Goal: Communication & Community: Ask a question

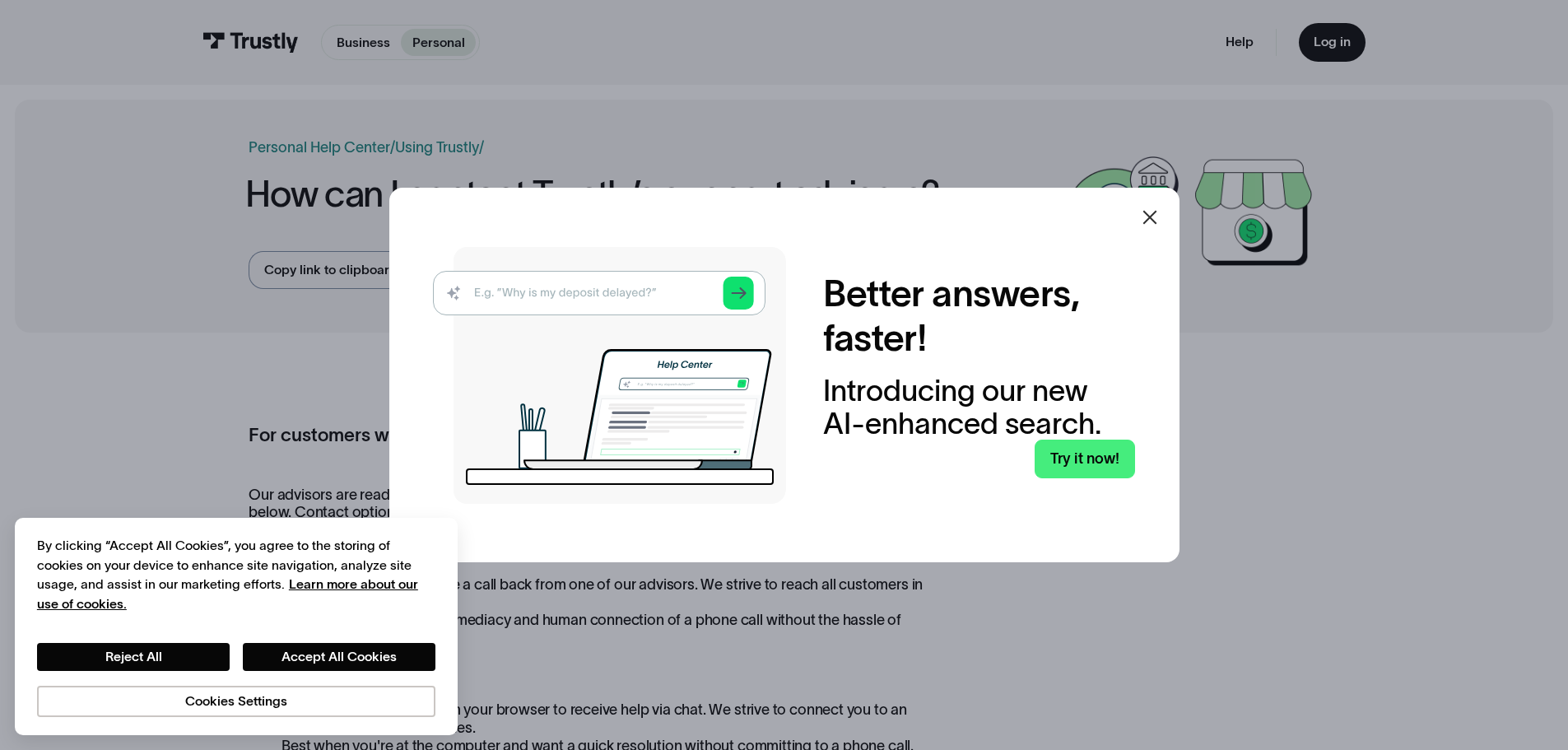
click at [1146, 209] on icon at bounding box center [1150, 217] width 20 height 20
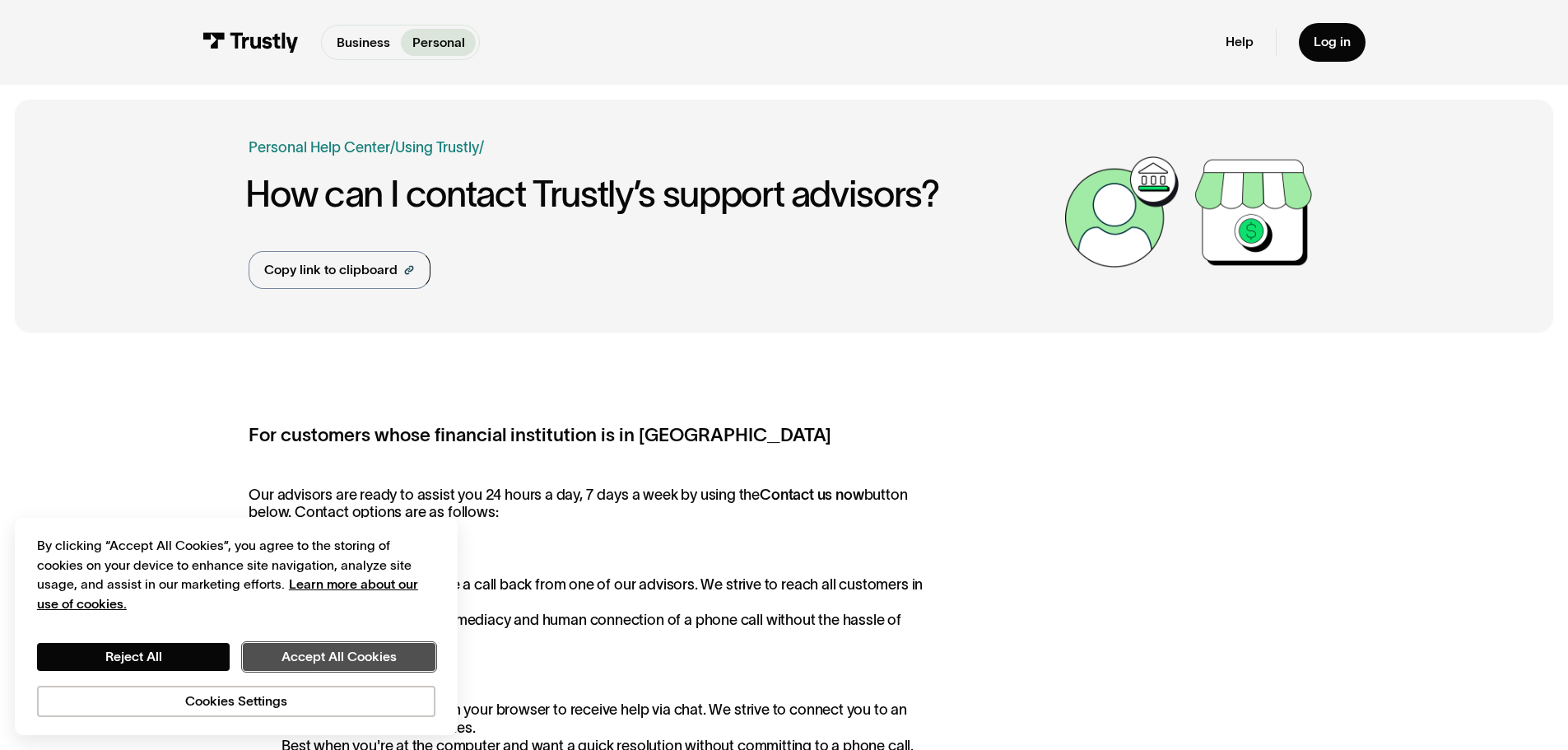
click at [349, 654] on button "Accept All Cookies" at bounding box center [339, 657] width 193 height 28
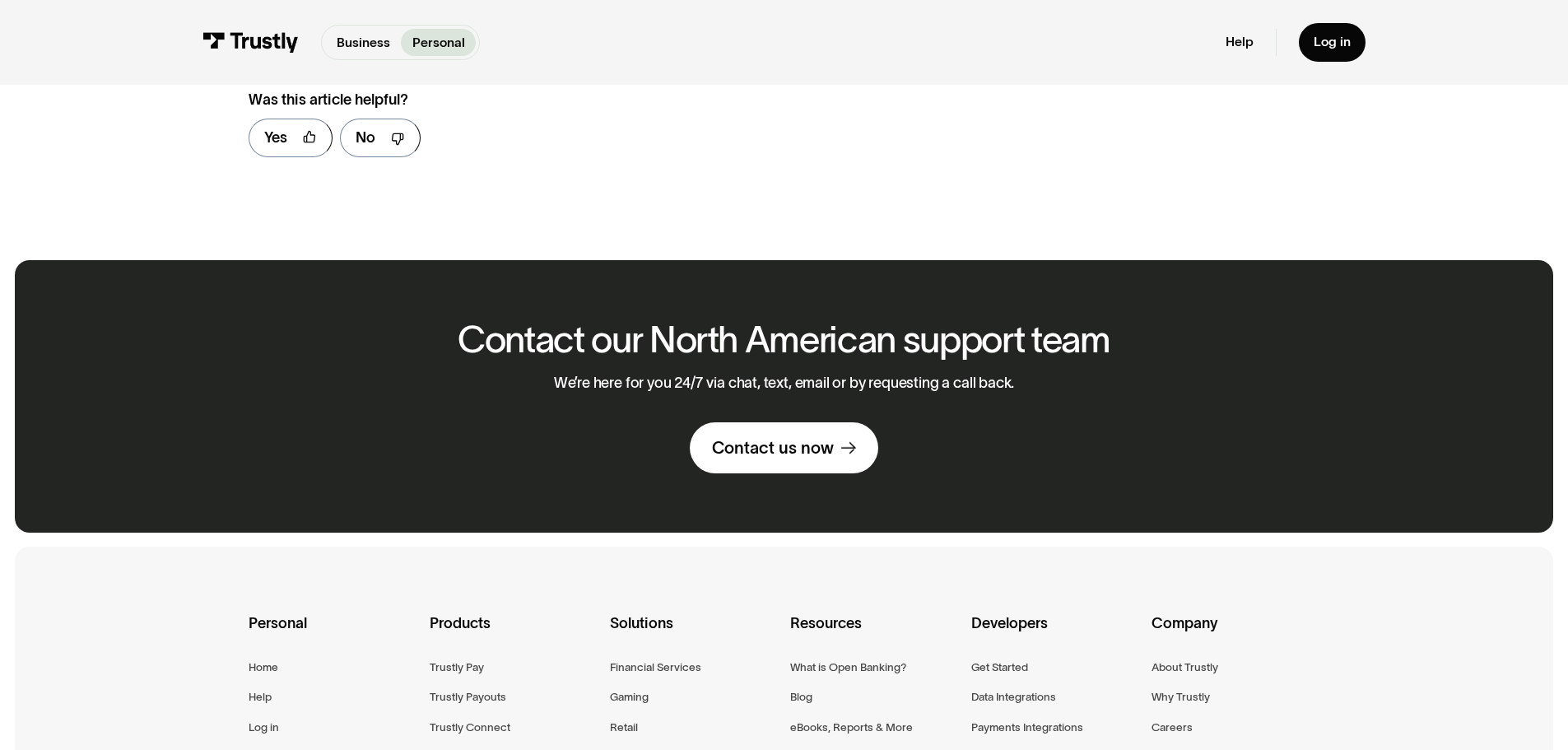
scroll to position [1153, 0]
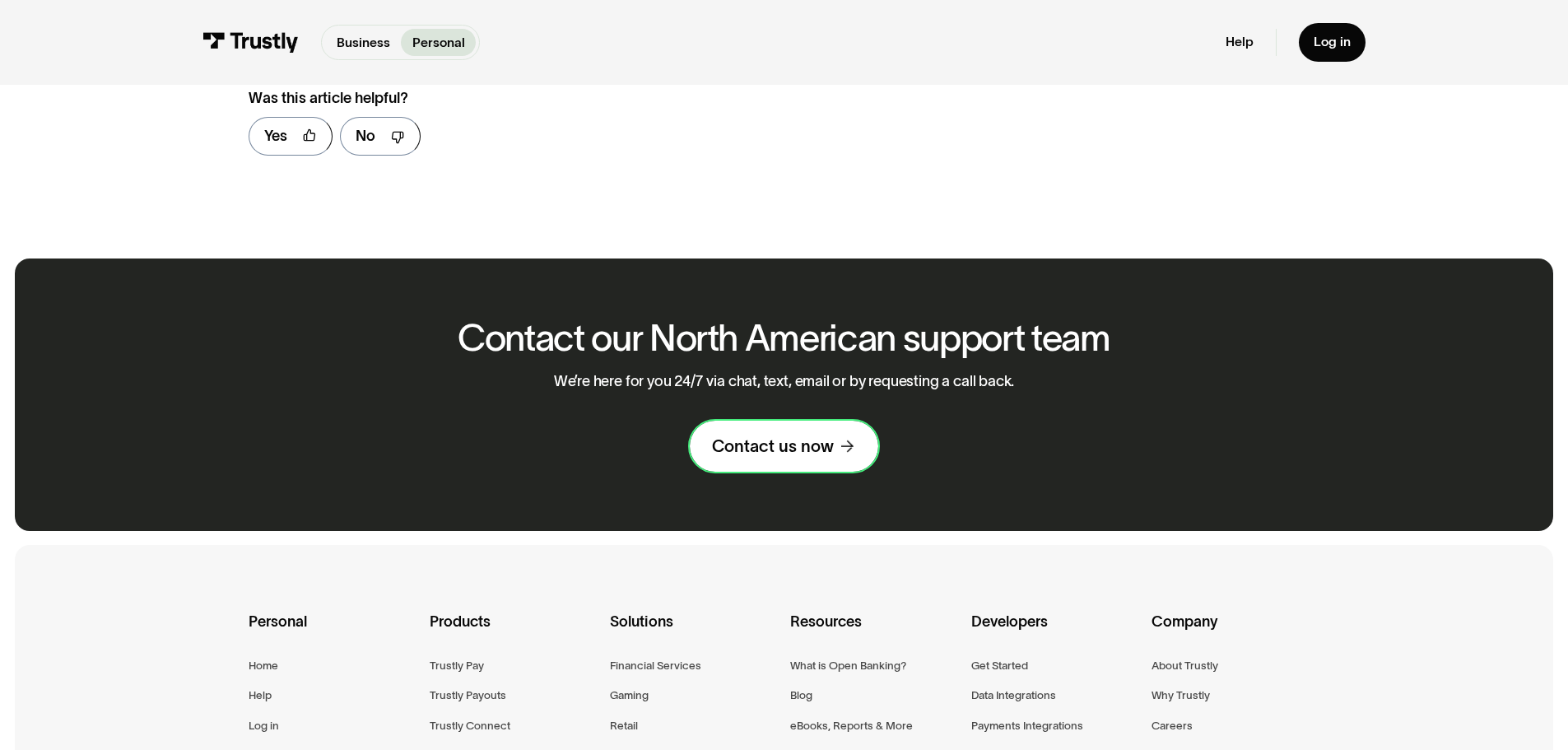
click at [828, 469] on link "Contact us now" at bounding box center [784, 447] width 189 height 51
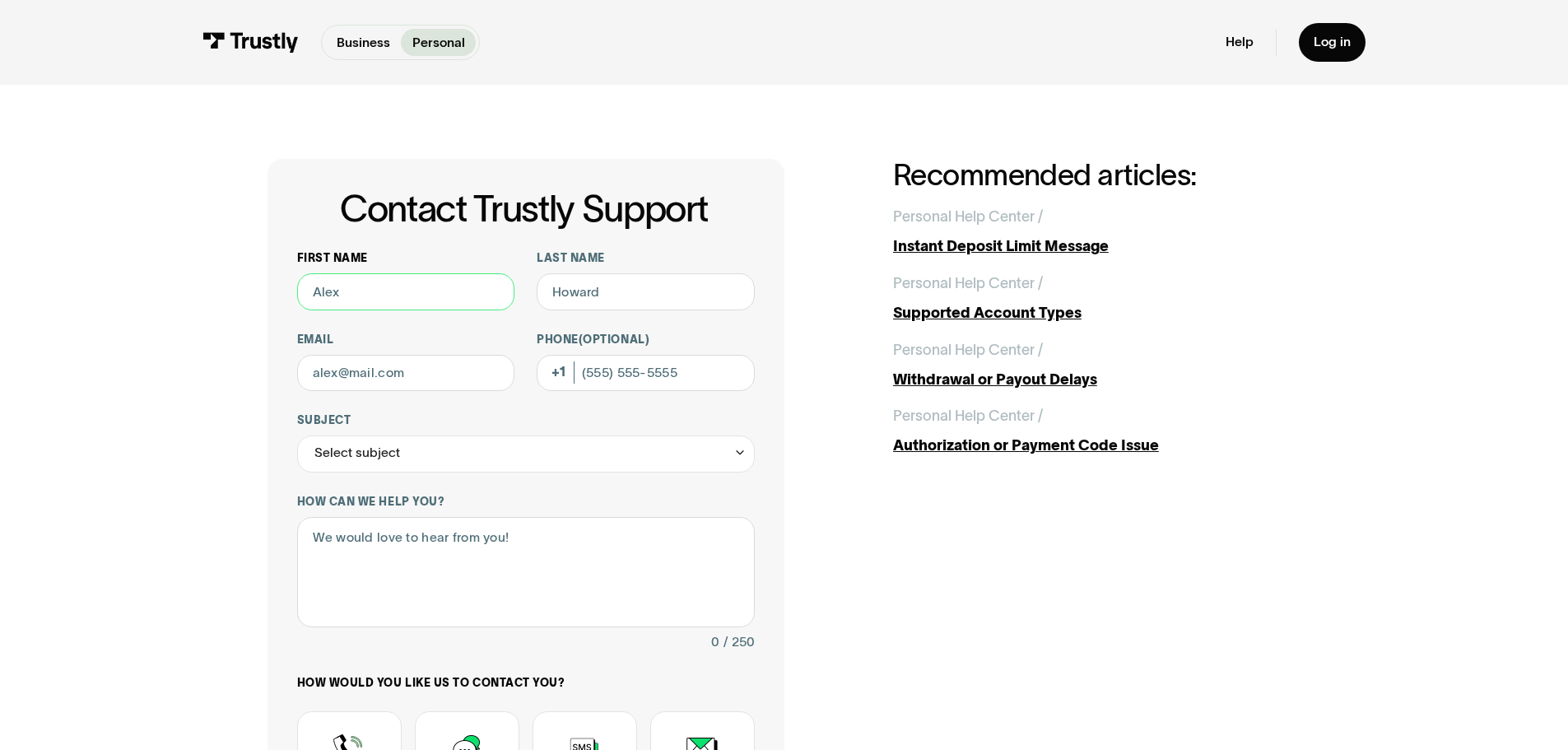
click at [362, 285] on input "First name" at bounding box center [406, 292] width 218 height 37
type input "Allison"
type input "McDougall"
type input "mcdougall.allison1@gmail.com"
type input "(860) 876-0550"
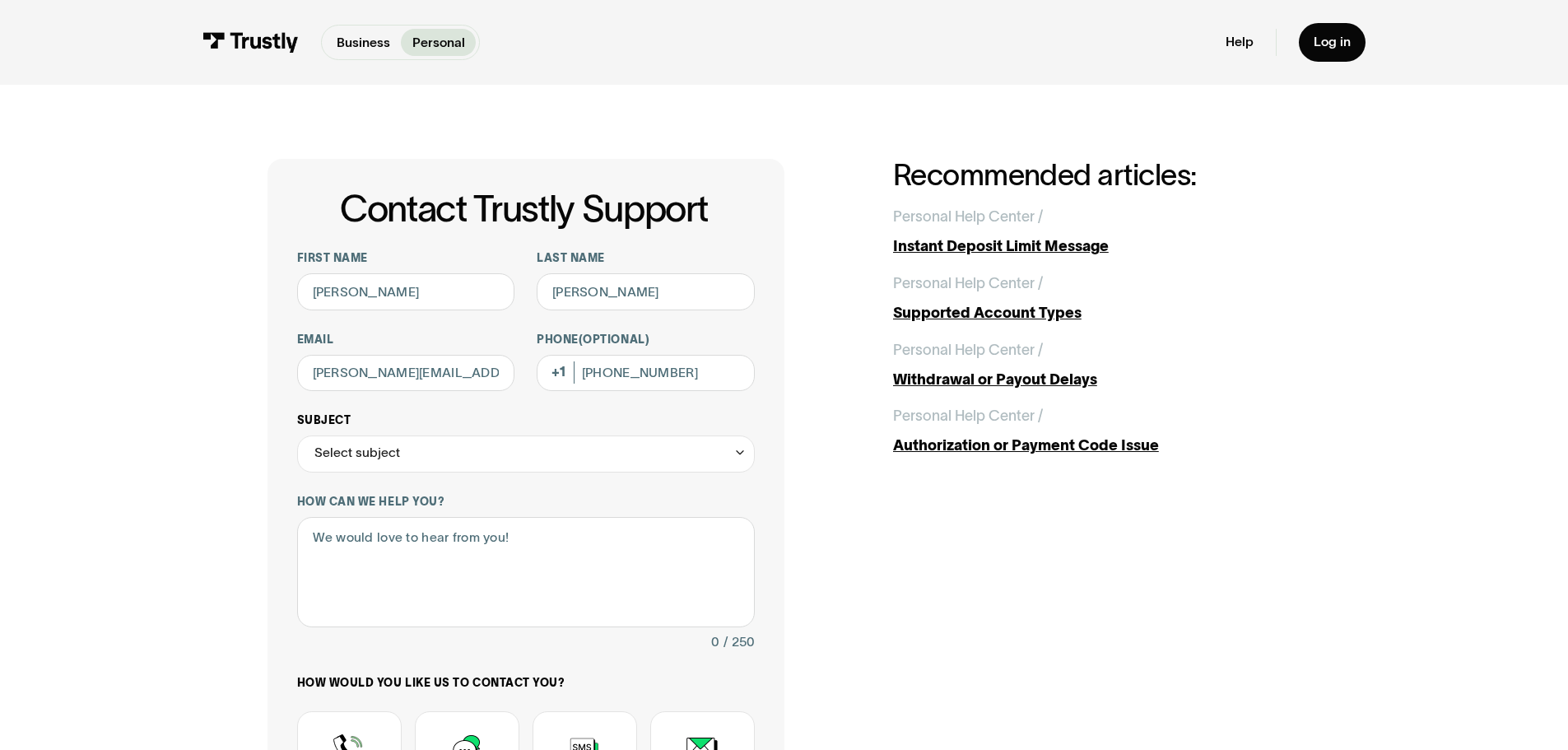
click at [471, 453] on div "Select subject" at bounding box center [526, 454] width 457 height 37
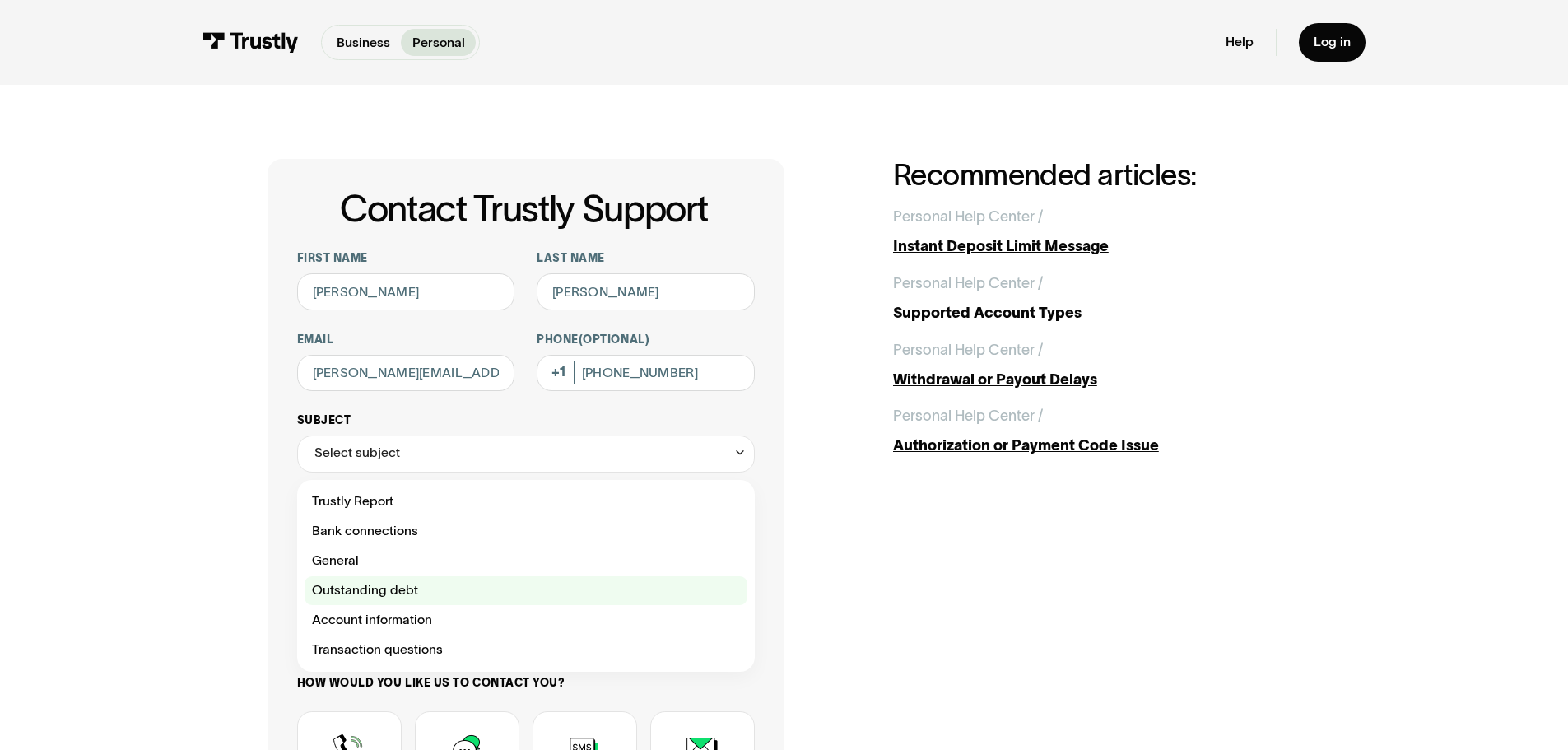
click at [463, 585] on div "Contact Trustly Support" at bounding box center [526, 592] width 443 height 30
type input "**********"
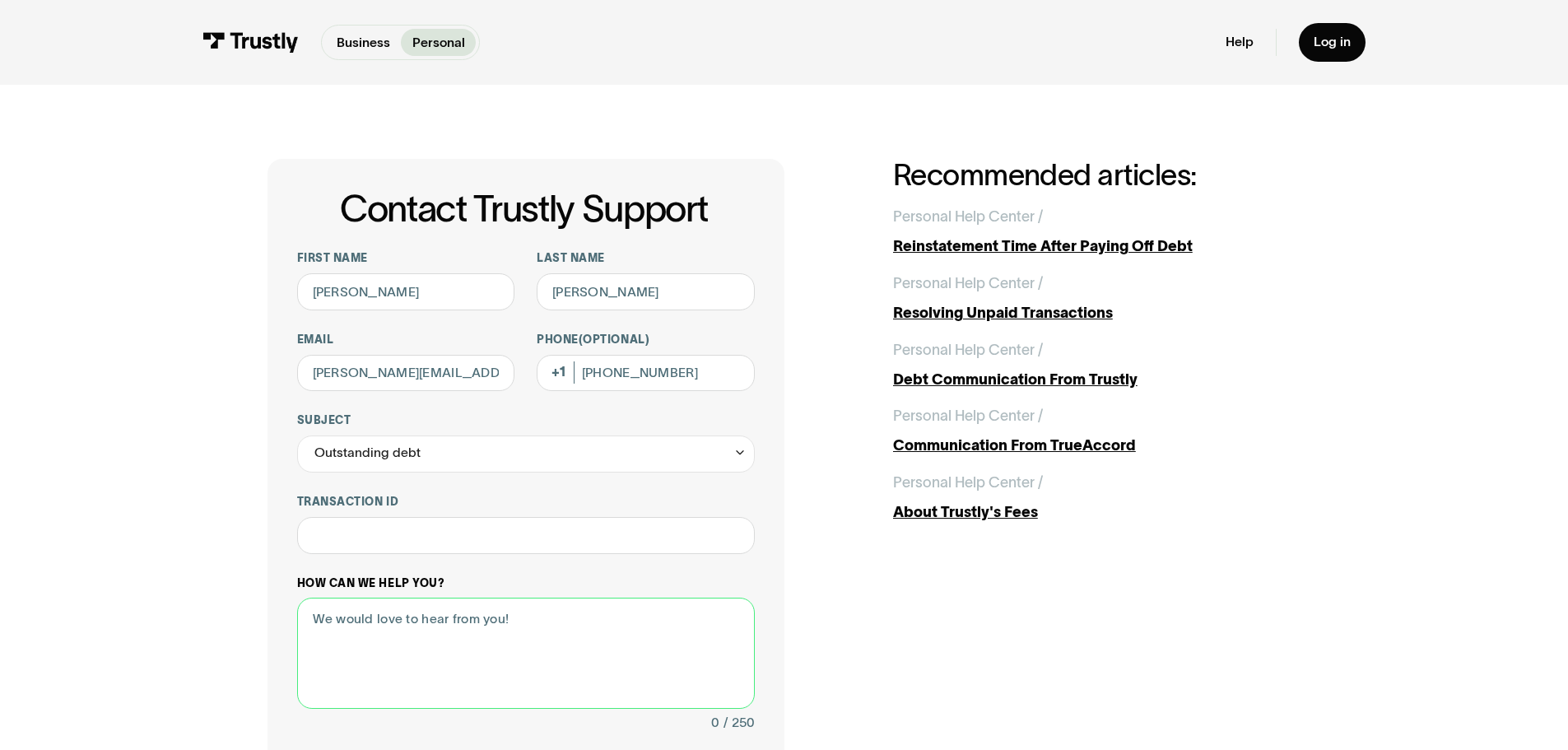
click at [413, 642] on textarea "How can we help you?" at bounding box center [526, 653] width 457 height 111
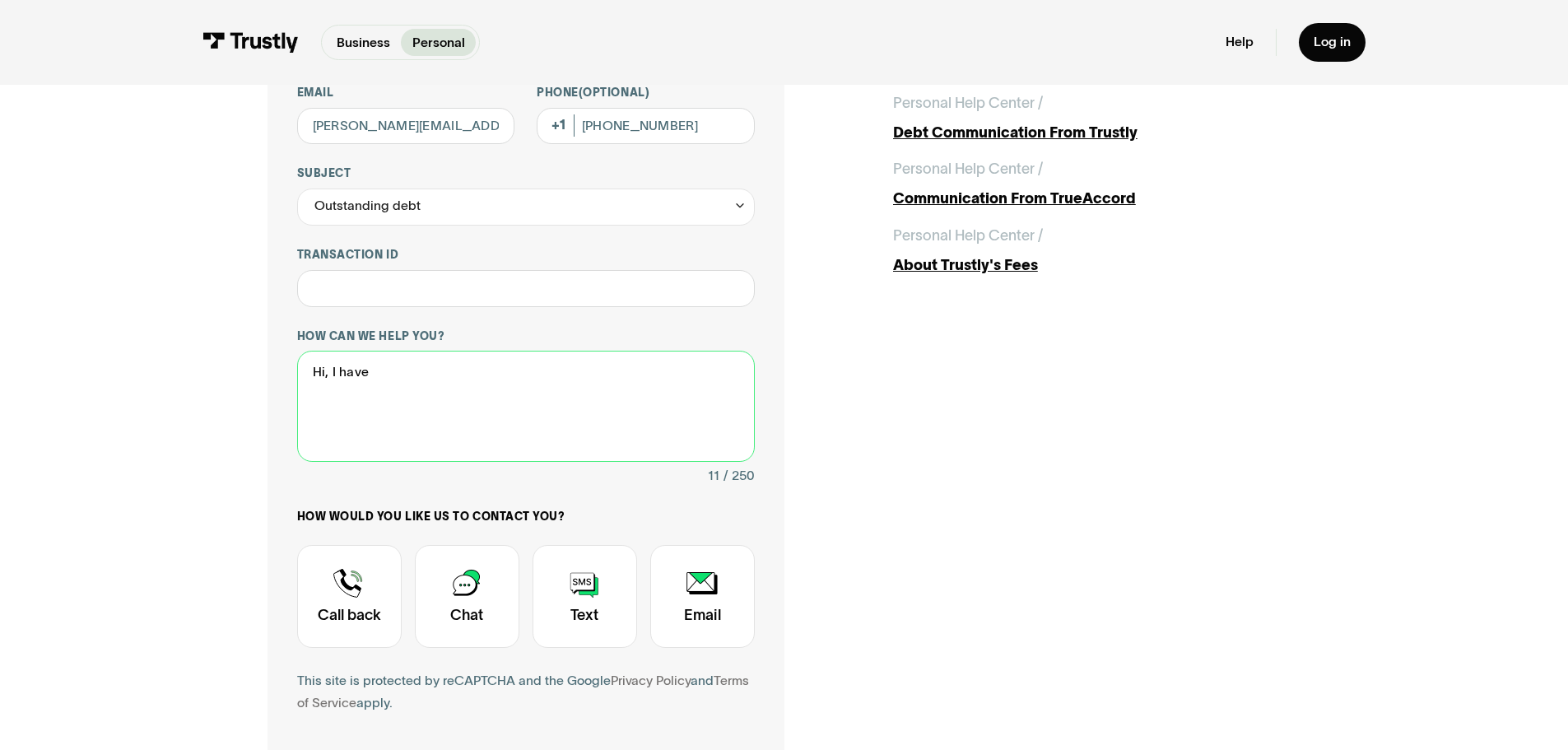
type textarea "Hi, I have"
